Goal: Information Seeking & Learning: Learn about a topic

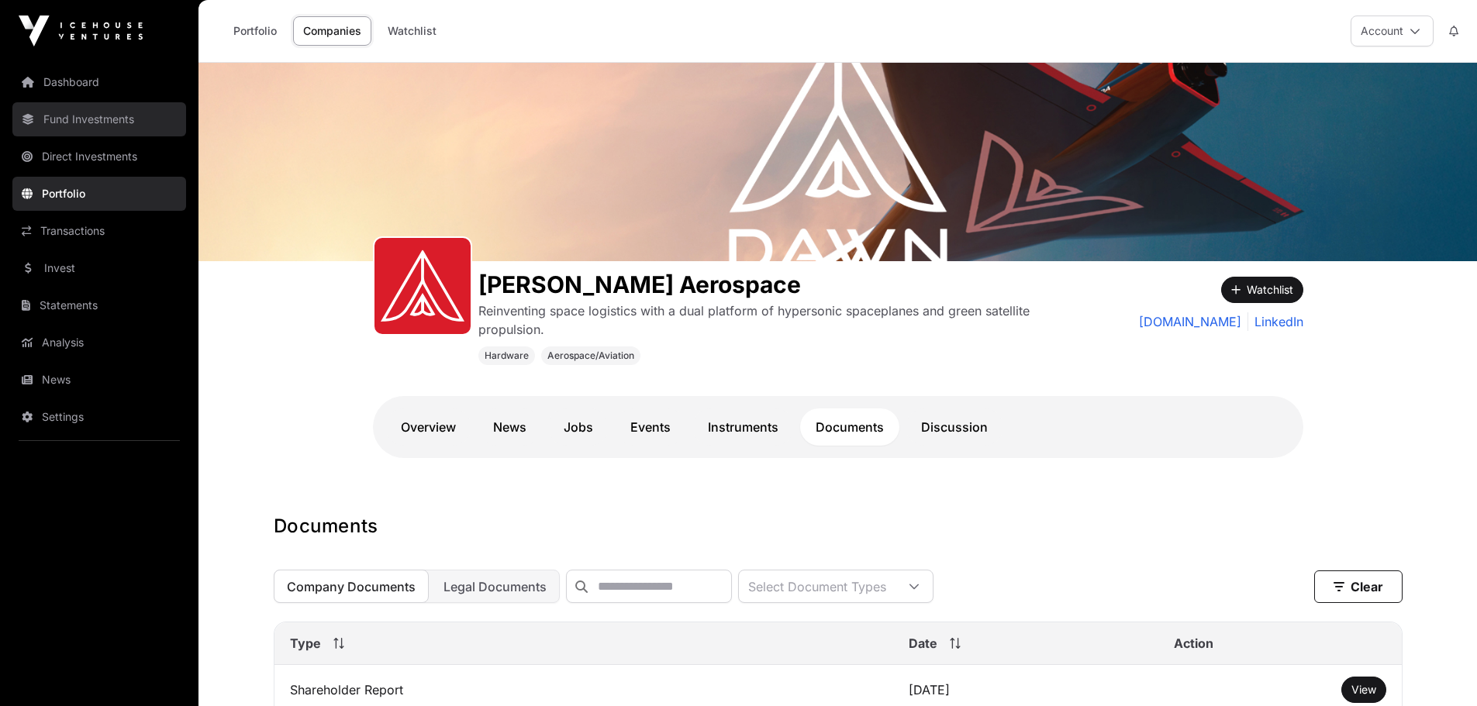
scroll to position [388, 0]
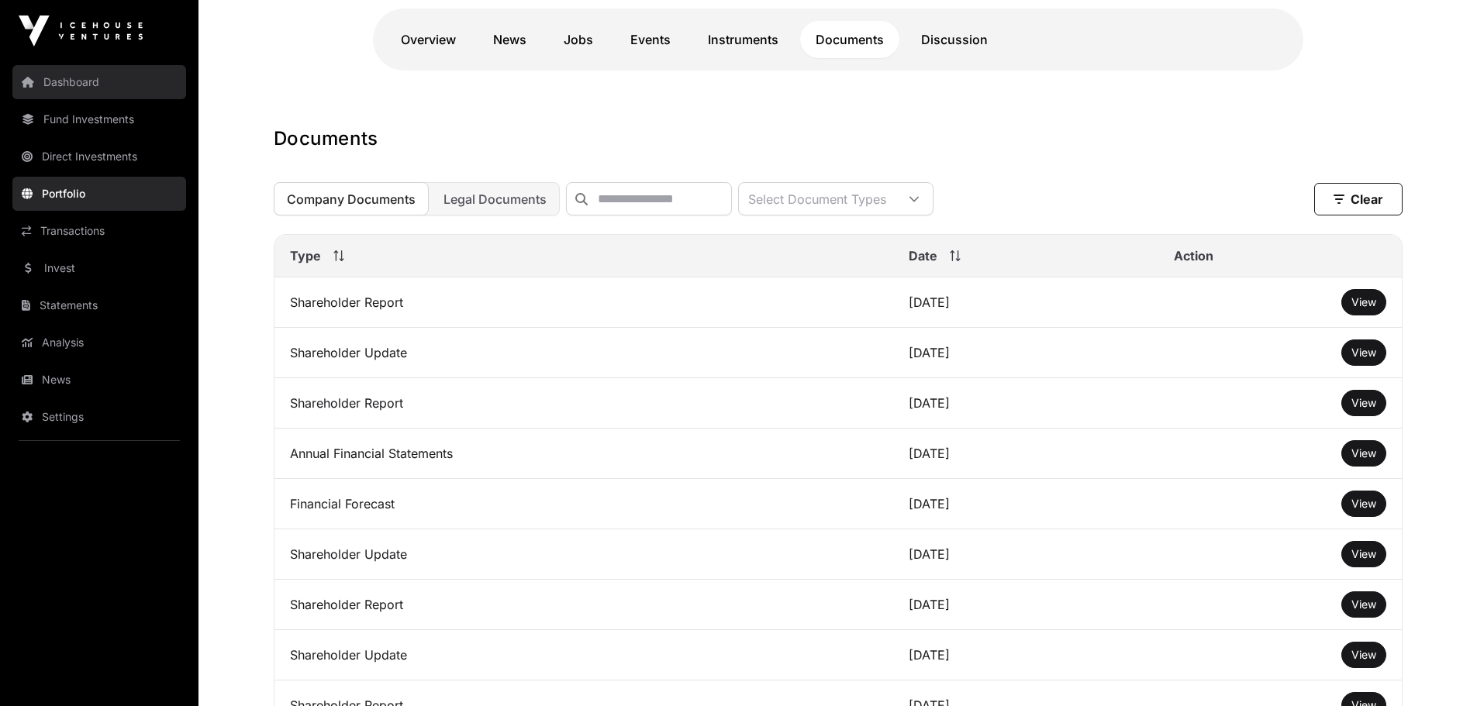
click at [96, 86] on link "Dashboard" at bounding box center [99, 82] width 174 height 34
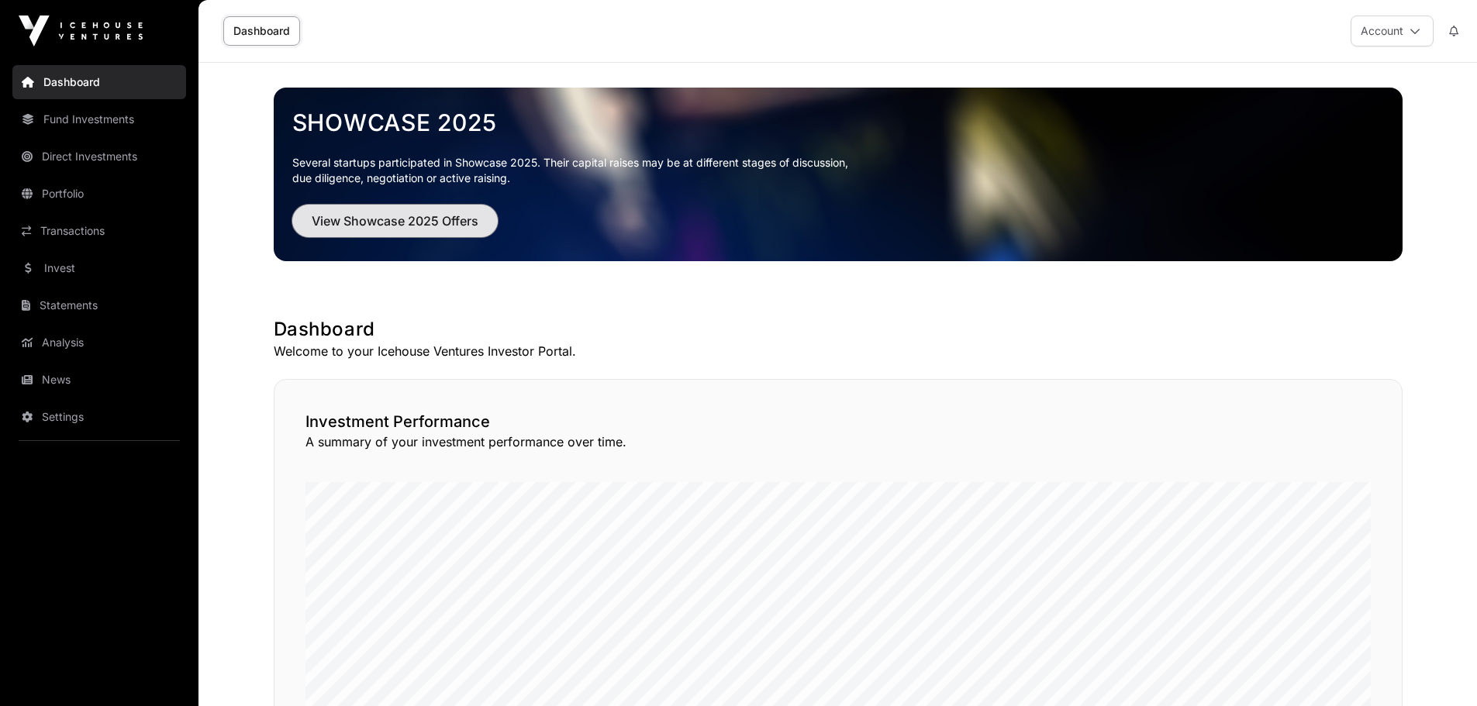
click at [333, 212] on span "View Showcase 2025 Offers" at bounding box center [395, 221] width 167 height 19
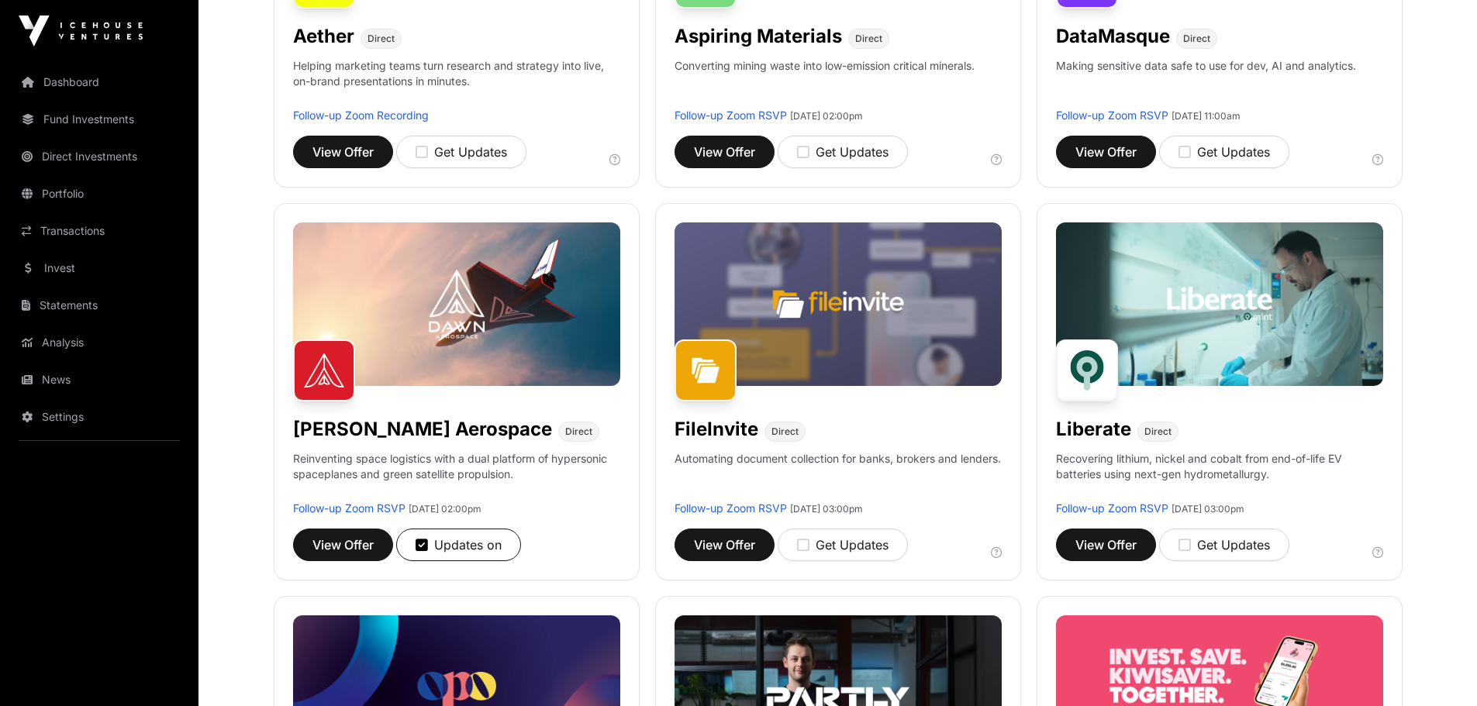
scroll to position [437, 0]
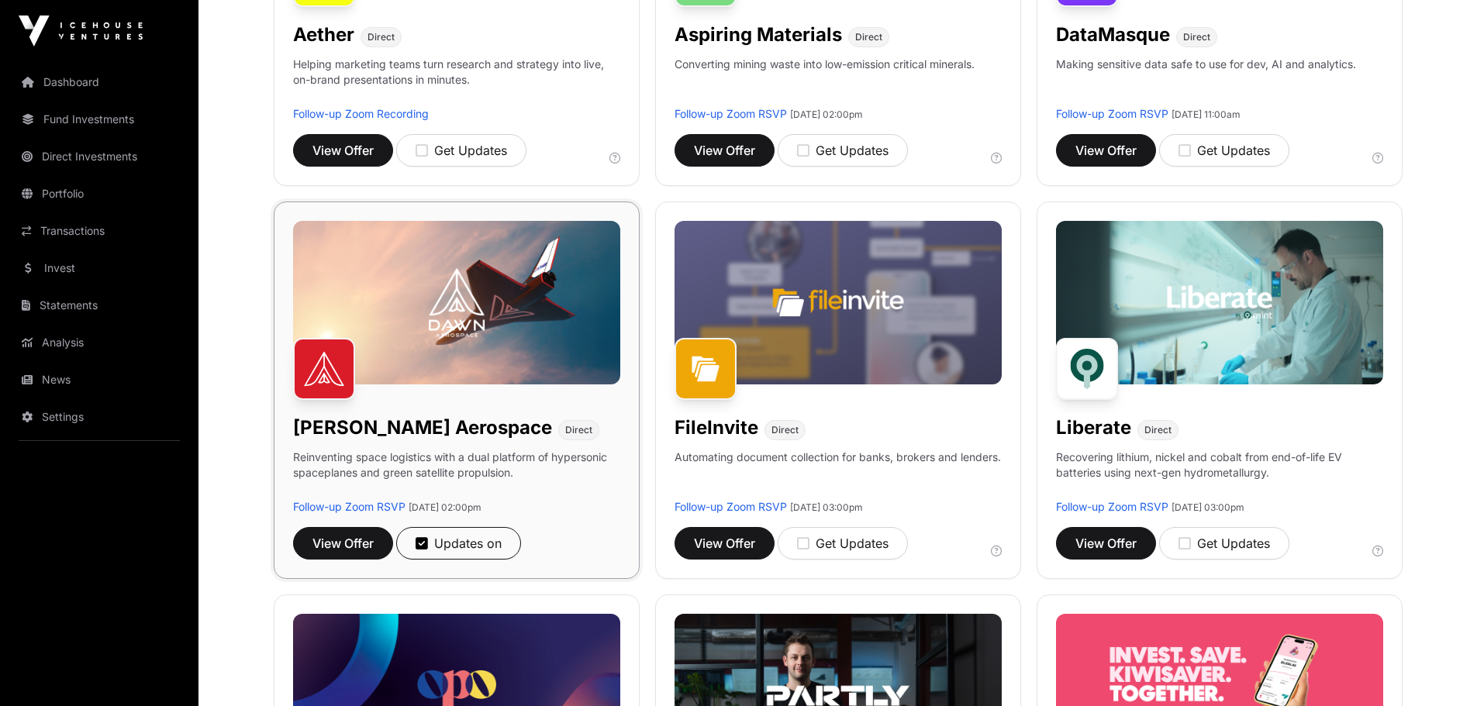
click at [353, 433] on h1 "[PERSON_NAME] Aerospace" at bounding box center [422, 428] width 259 height 25
click at [357, 545] on span "View Offer" at bounding box center [342, 543] width 61 height 19
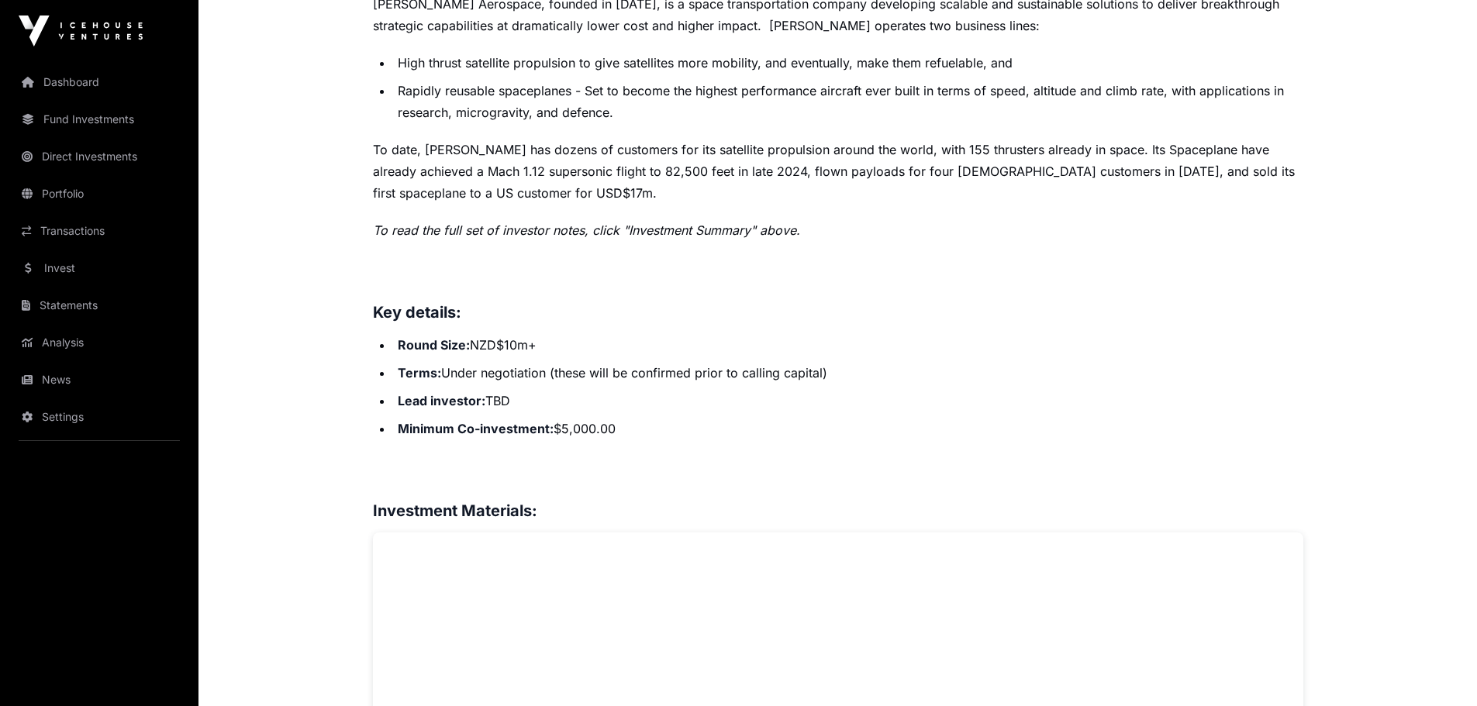
scroll to position [473, 0]
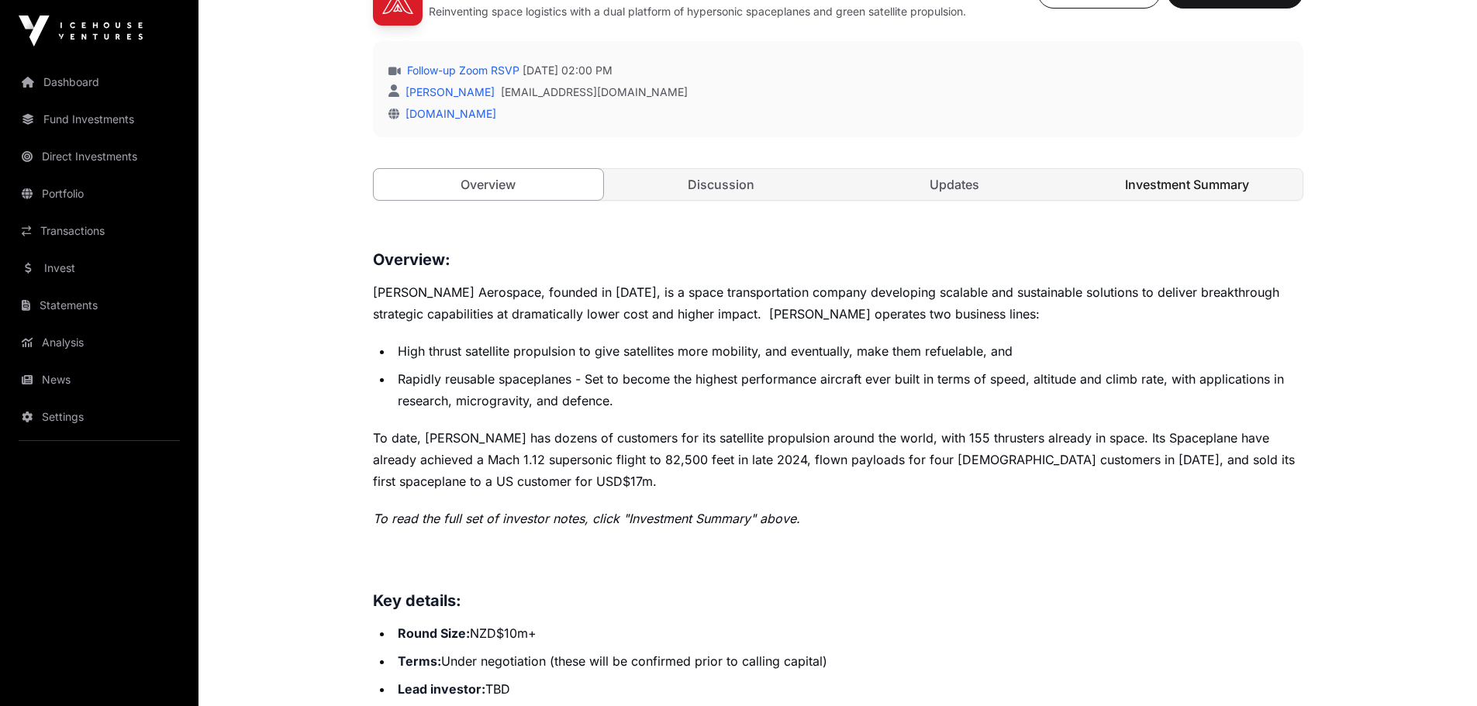
click at [1163, 186] on link "Investment Summary" at bounding box center [1187, 184] width 230 height 31
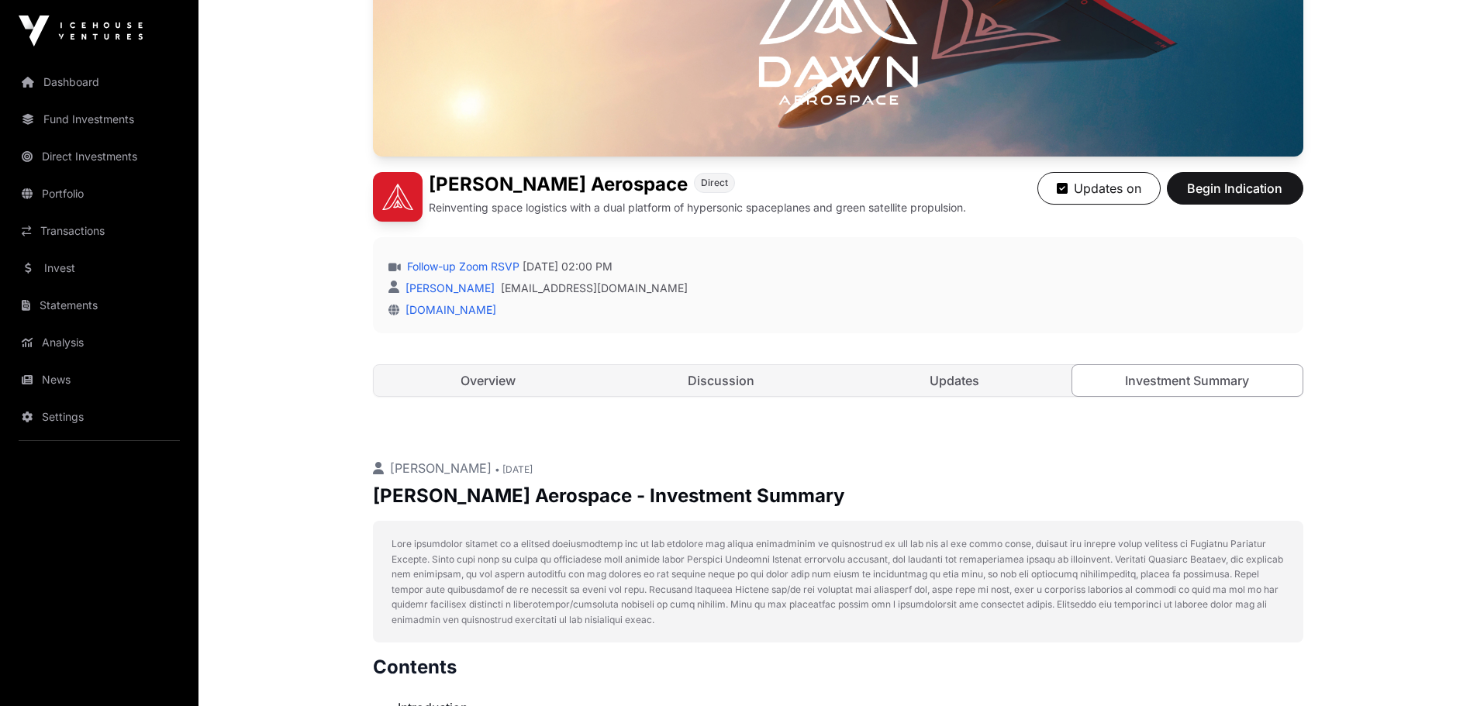
scroll to position [268, 0]
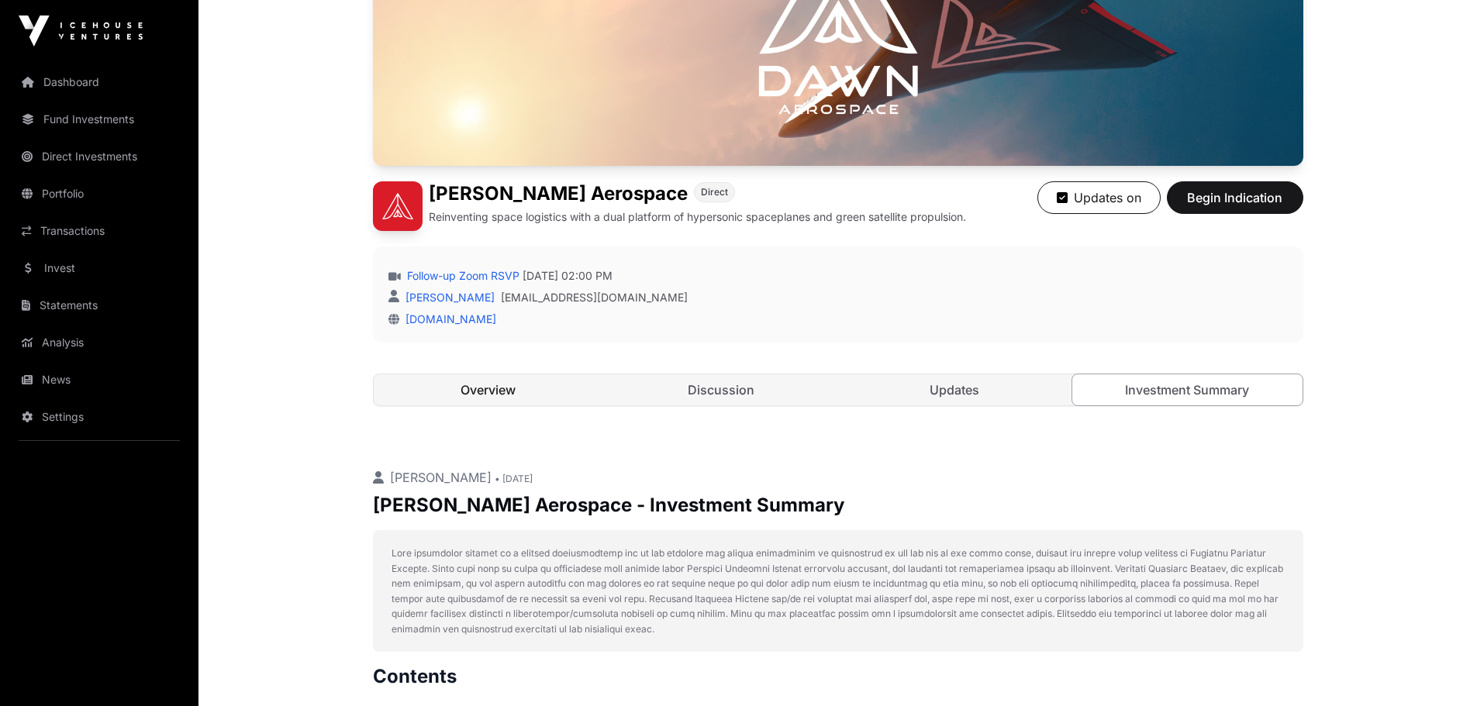
click at [537, 384] on link "Overview" at bounding box center [489, 390] width 230 height 31
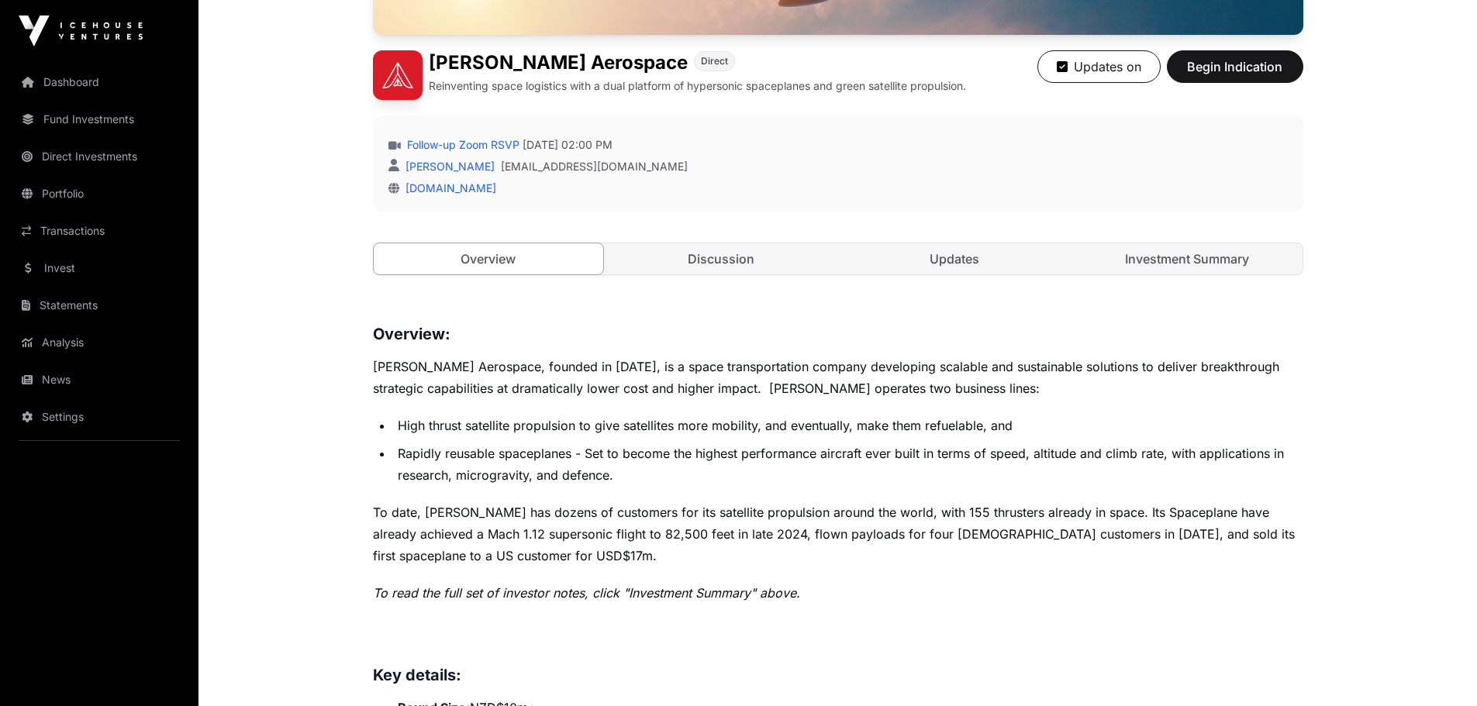
scroll to position [440, 0]
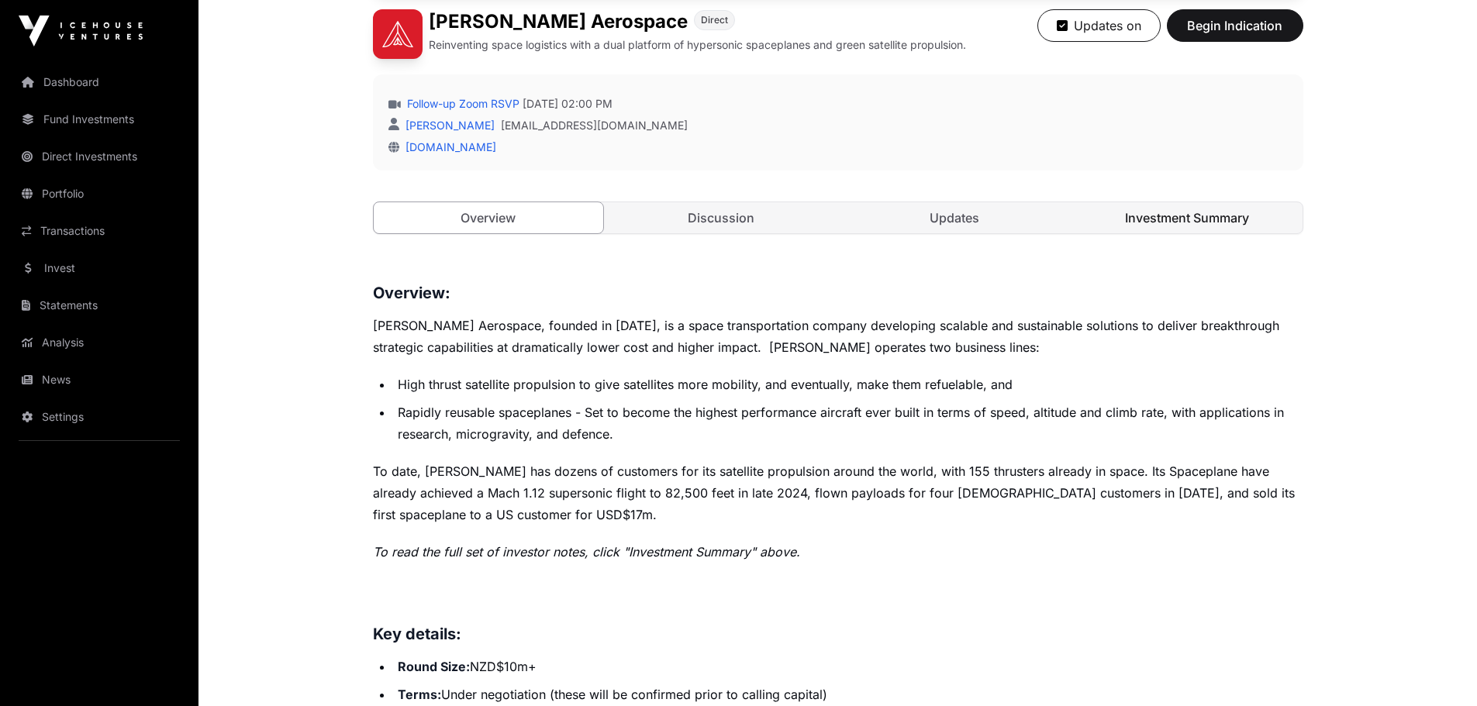
click at [1141, 207] on link "Investment Summary" at bounding box center [1187, 217] width 230 height 31
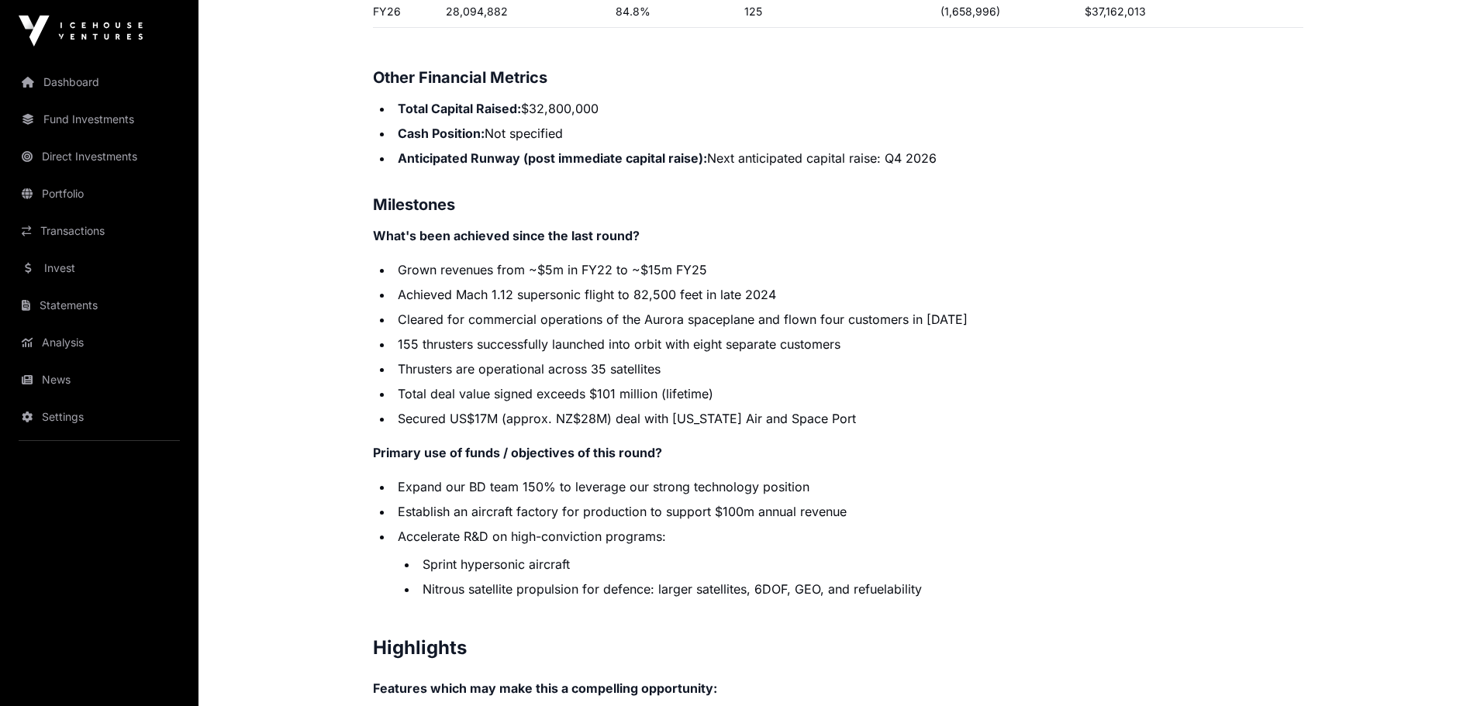
scroll to position [2708, 0]
drag, startPoint x: 863, startPoint y: 394, endPoint x: 673, endPoint y: 395, distance: 190.0
click at [673, 409] on li "Secured US$17M (approx. NZ$28M) deal with [US_STATE] Air and Space Port" at bounding box center [848, 418] width 910 height 19
copy li "[US_STATE] Air and Space Port"
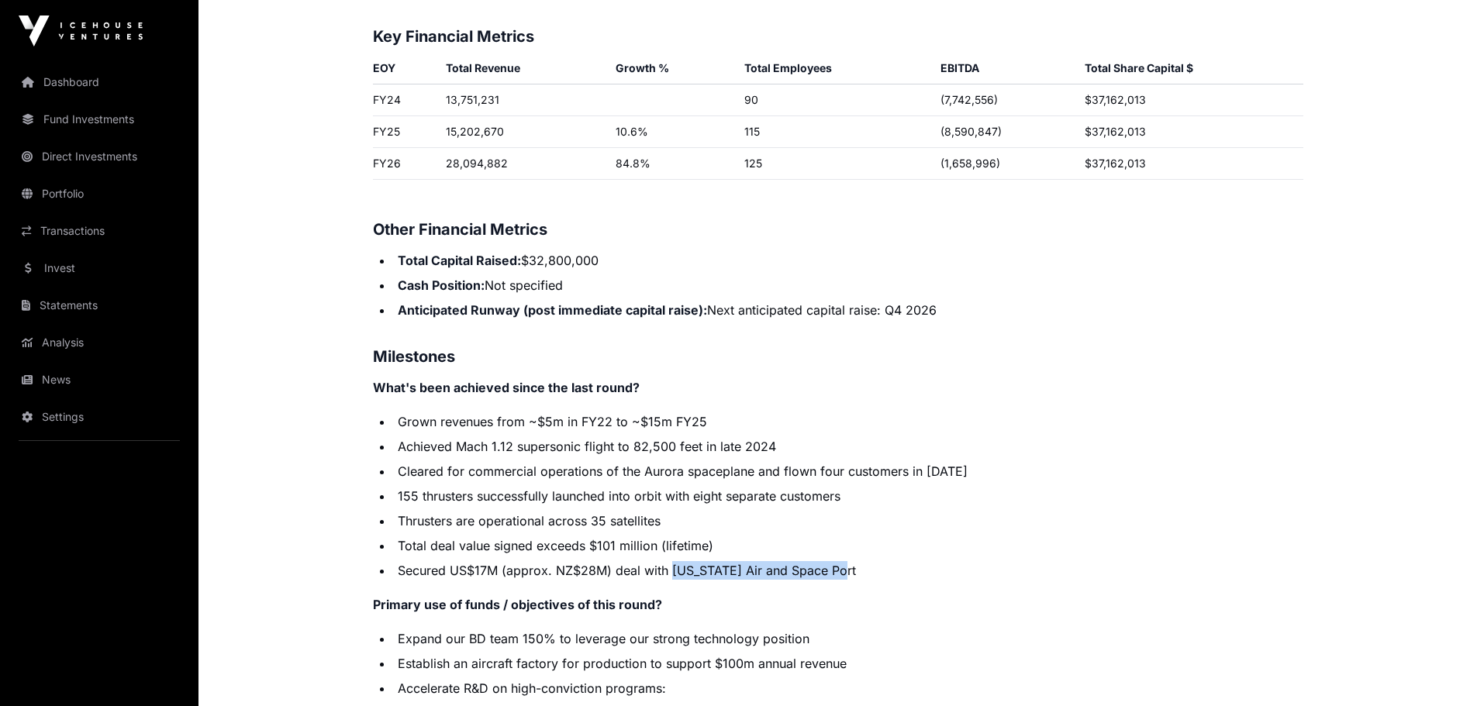
scroll to position [2539, 0]
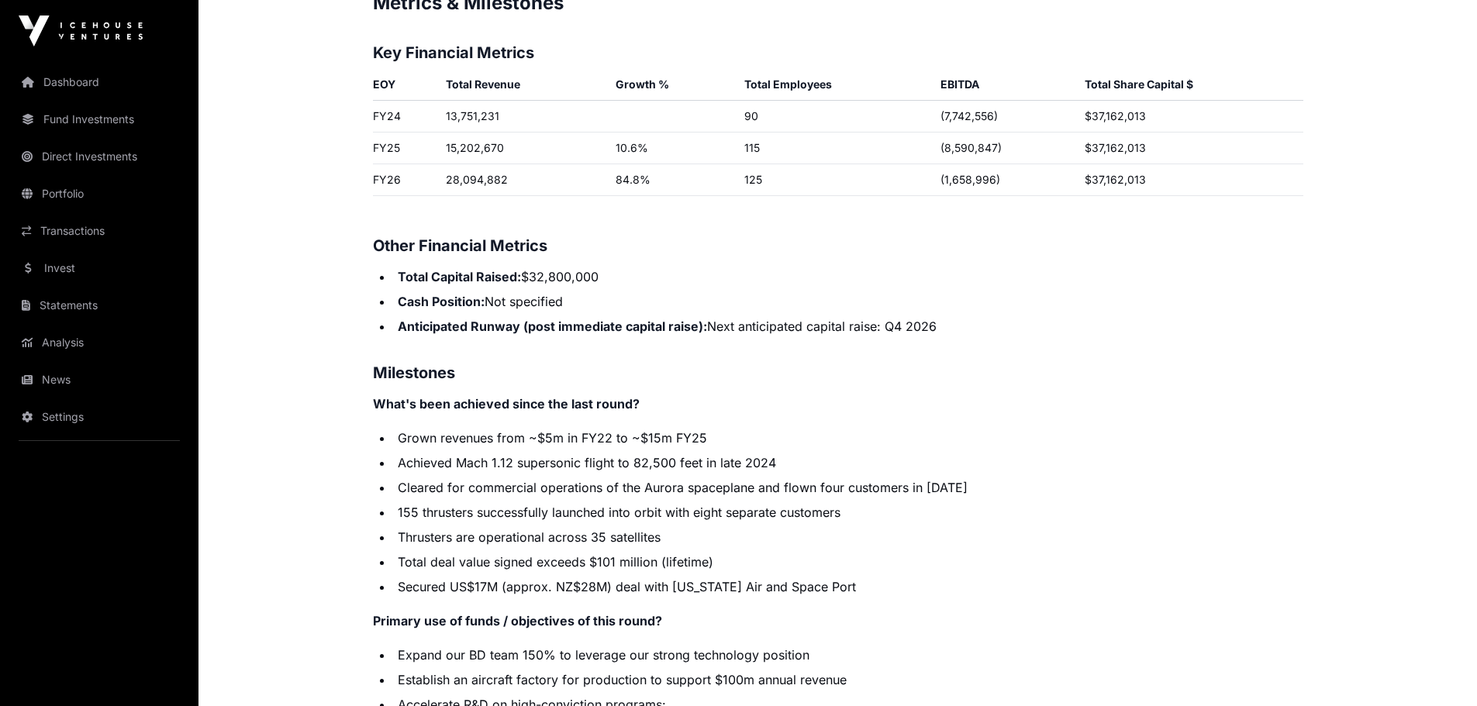
drag, startPoint x: 538, startPoint y: 353, endPoint x: 471, endPoint y: 383, distance: 73.9
click at [471, 396] on strong "What's been achieved since the last round?" at bounding box center [506, 404] width 267 height 16
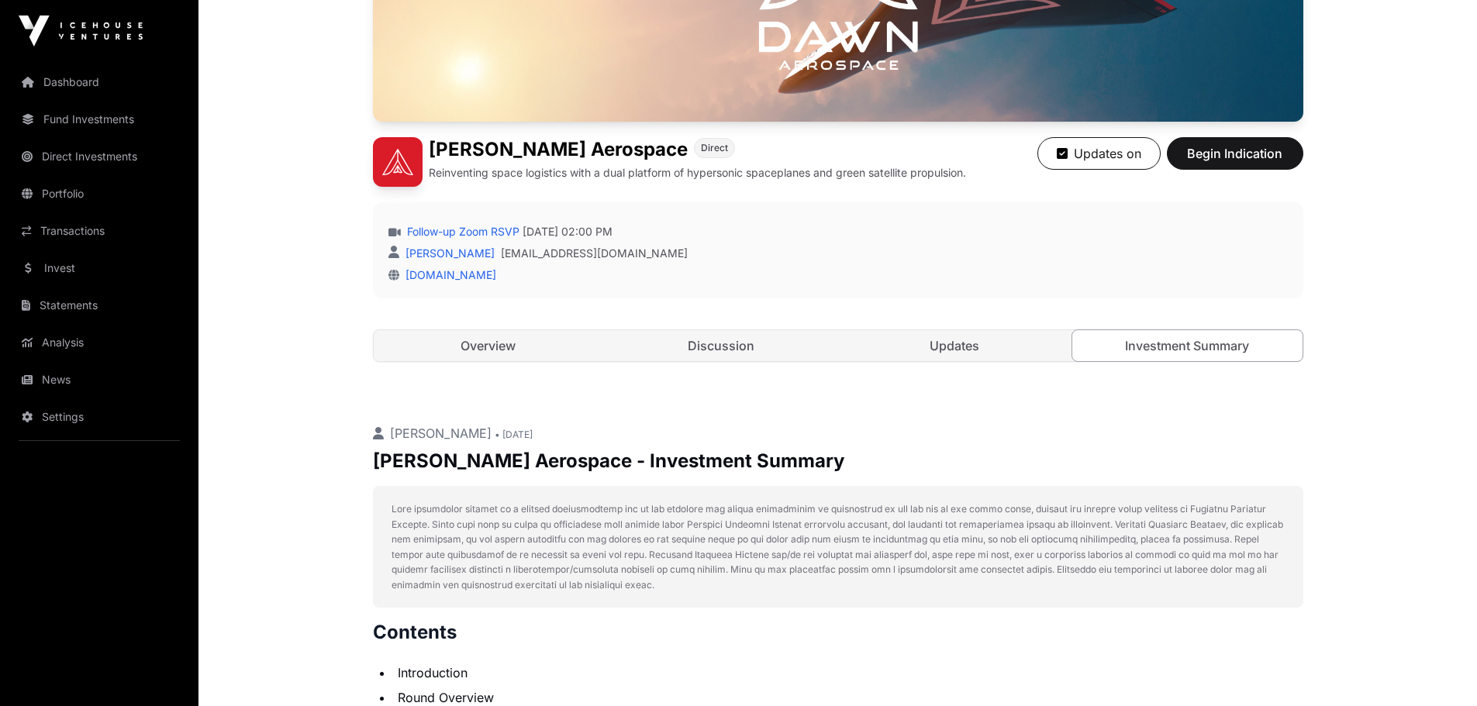
scroll to position [311, 0]
click at [488, 341] on link "Overview" at bounding box center [489, 346] width 230 height 31
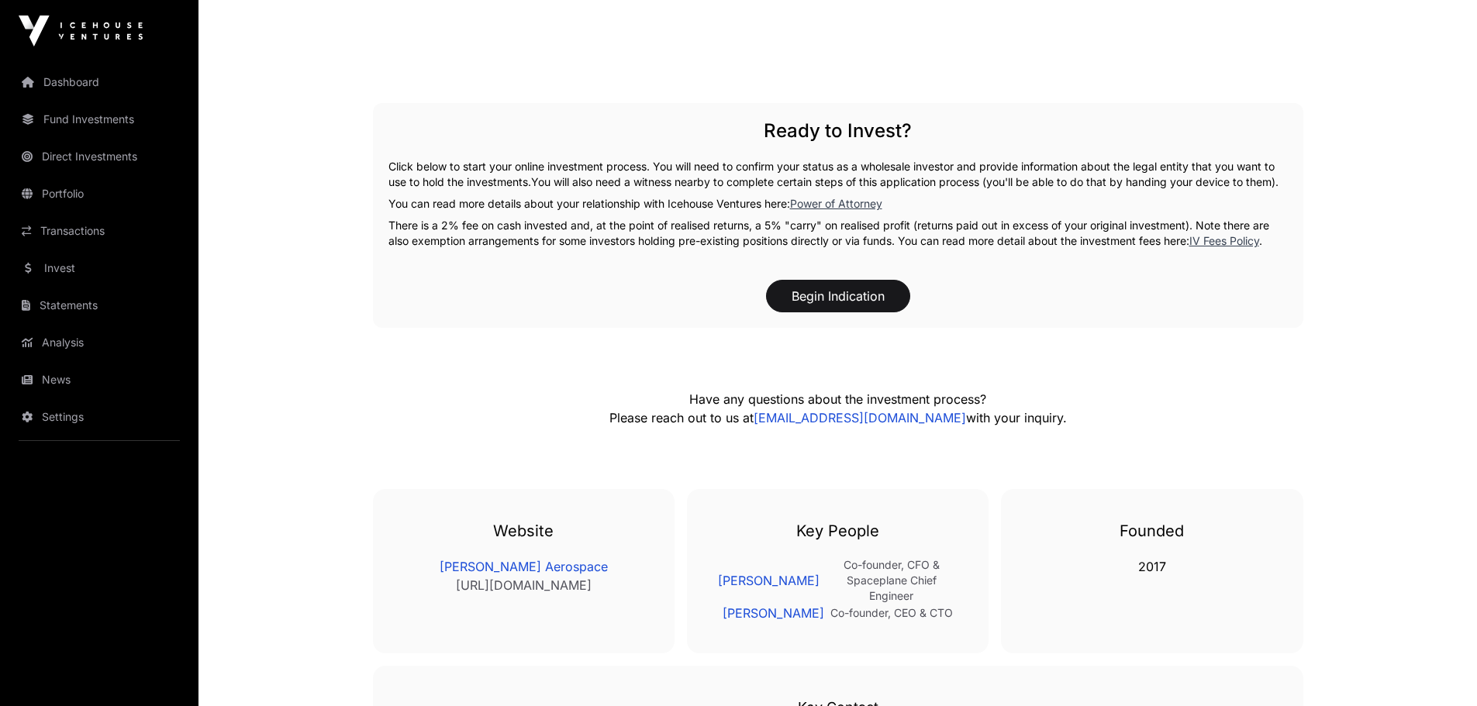
scroll to position [2391, 0]
drag, startPoint x: 430, startPoint y: 249, endPoint x: 568, endPoint y: 245, distance: 138.8
click at [568, 245] on p "There is a 2% fee on cash invested and, at the point of realised returns, a 5% …" at bounding box center [837, 234] width 899 height 31
drag, startPoint x: 447, startPoint y: 232, endPoint x: 569, endPoint y: 244, distance: 122.4
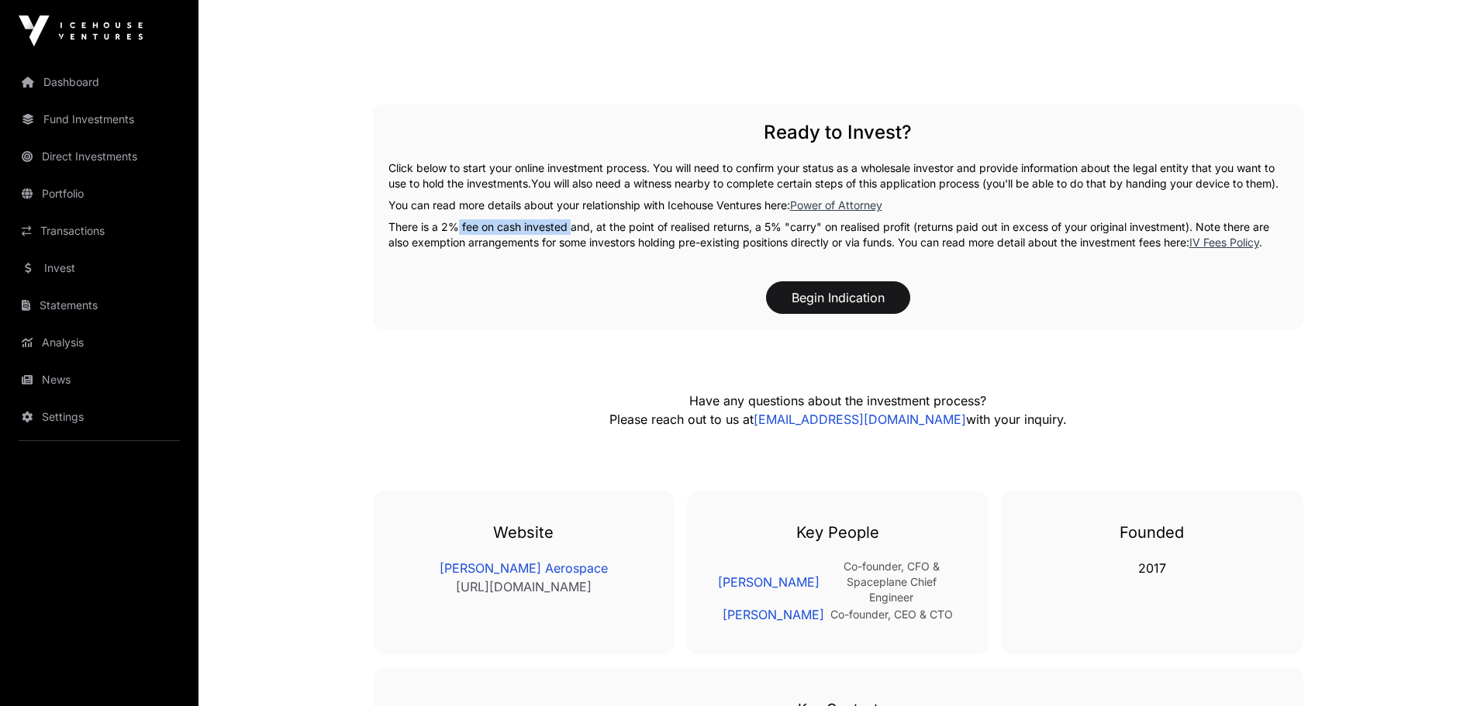
click at [569, 244] on div "Ready to Invest? Click below to start your online investment process. You will …" at bounding box center [838, 217] width 930 height 225
click at [569, 244] on p "There is a 2% fee on cash invested and, at the point of realised returns, a 5% …" at bounding box center [837, 234] width 899 height 31
drag, startPoint x: 772, startPoint y: 246, endPoint x: 917, endPoint y: 244, distance: 145.0
click at [917, 244] on p "There is a 2% fee on cash invested and, at the point of realised returns, a 5% …" at bounding box center [837, 234] width 899 height 31
